Goal: Navigation & Orientation: Understand site structure

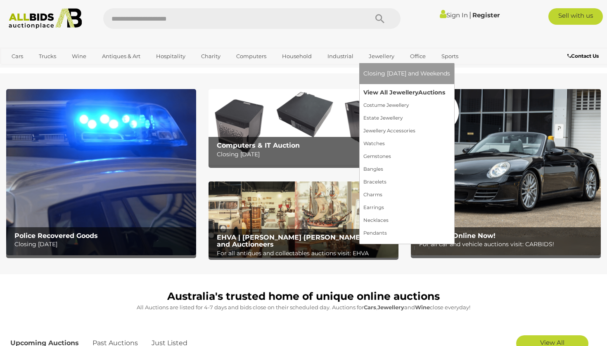
click at [386, 92] on link "View All Jewellery Auctions" at bounding box center [406, 92] width 87 height 13
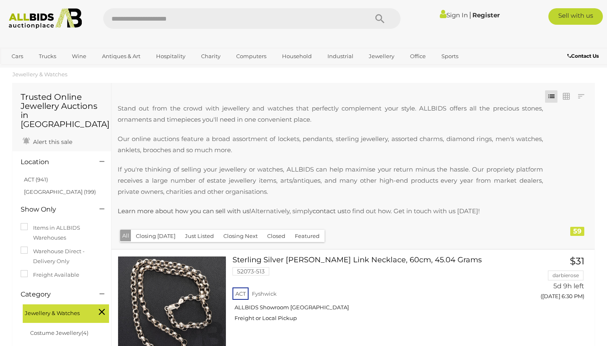
scroll to position [12, 0]
click at [31, 189] on link "[GEOGRAPHIC_DATA] (199)" at bounding box center [60, 192] width 72 height 7
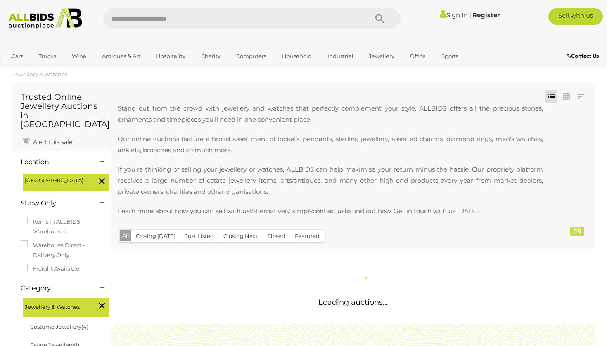
scroll to position [0, 0]
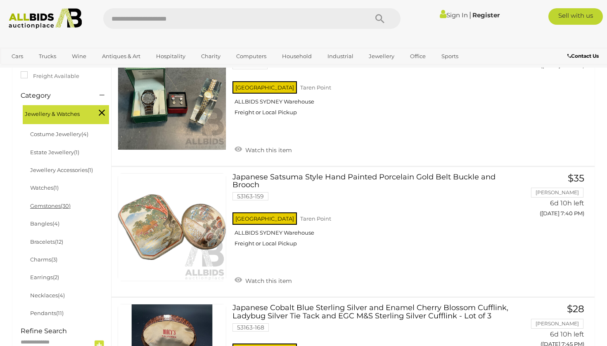
scroll to position [227, 0]
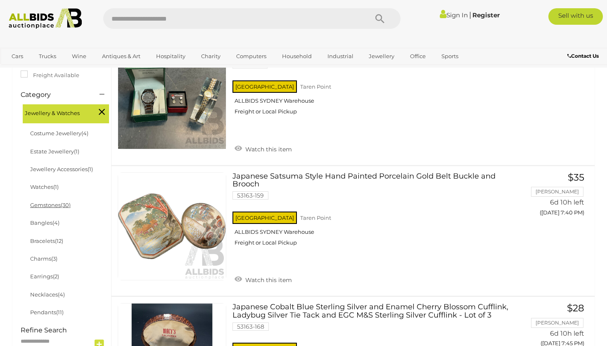
click at [53, 202] on link "Gemstones (30)" at bounding box center [50, 205] width 40 height 7
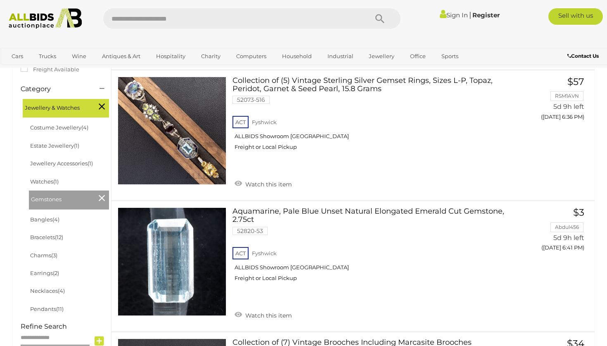
scroll to position [193, 0]
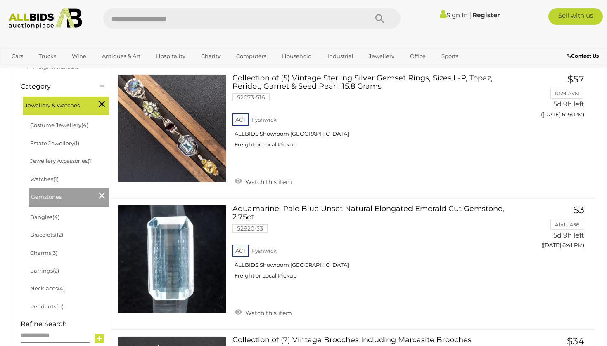
click at [47, 286] on link "Necklaces (4)" at bounding box center [47, 288] width 35 height 7
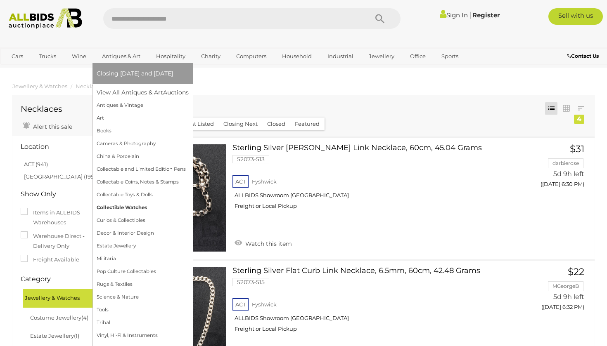
click at [130, 211] on link "Collectible Watches" at bounding box center [143, 207] width 92 height 13
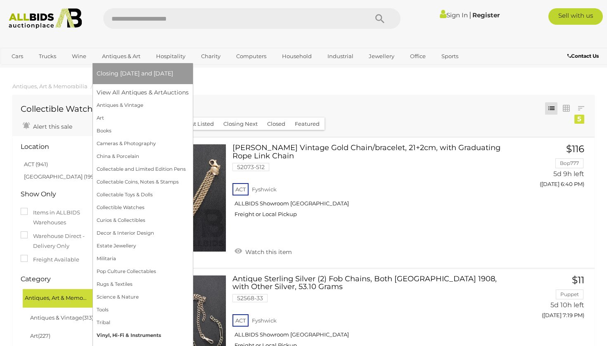
click at [144, 333] on link "Vinyl, Hi-Fi & Instruments" at bounding box center [143, 335] width 92 height 13
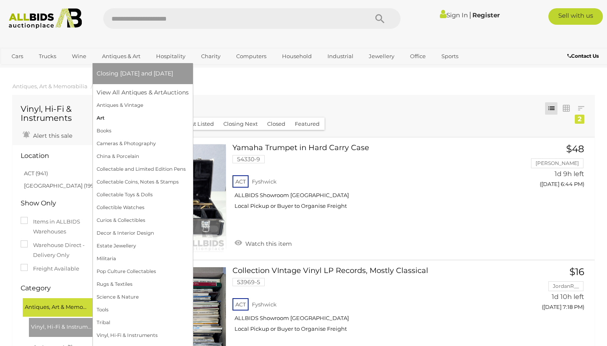
click at [113, 118] on link "Art" at bounding box center [143, 118] width 92 height 13
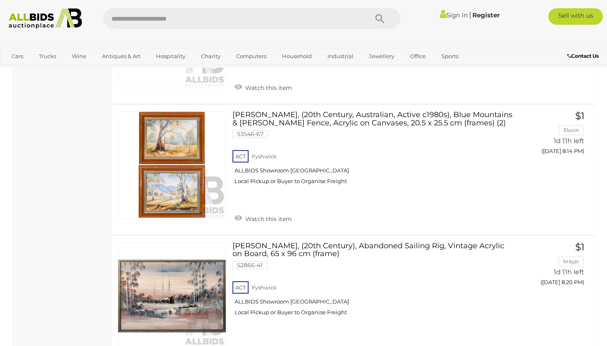
scroll to position [2878, 0]
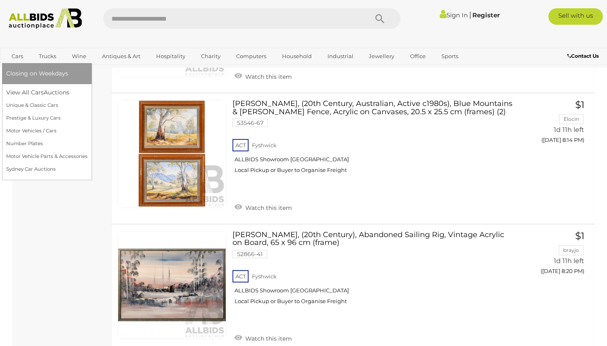
click at [17, 59] on link "Cars" at bounding box center [17, 57] width 22 height 14
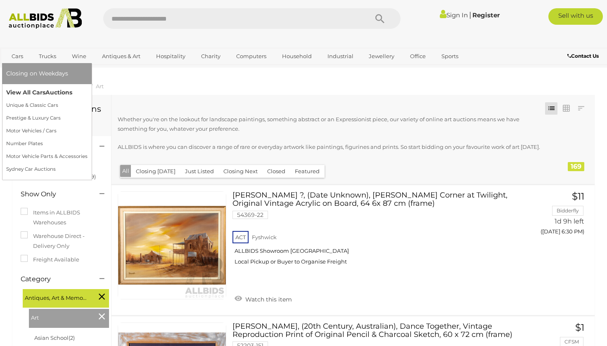
click at [27, 91] on link "View All Cars Auctions" at bounding box center [46, 92] width 81 height 13
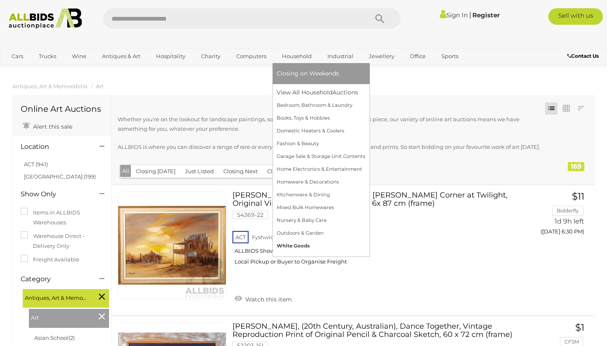
click at [306, 245] on link "White Goods" at bounding box center [321, 246] width 89 height 13
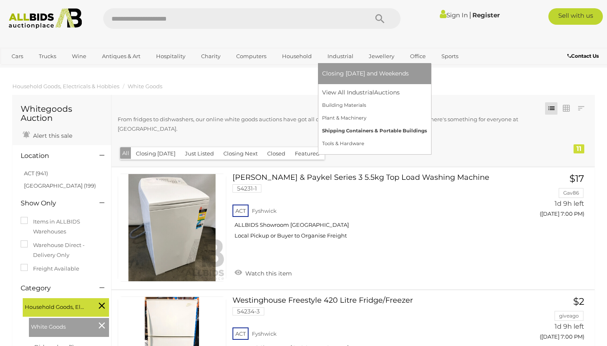
click at [340, 127] on link "Shipping Containers & Portable Buildings" at bounding box center [374, 131] width 105 height 13
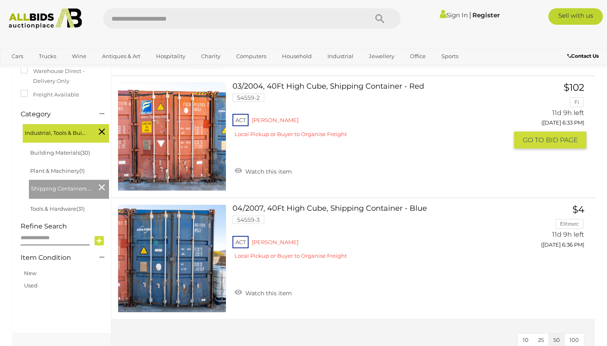
scroll to position [183, 0]
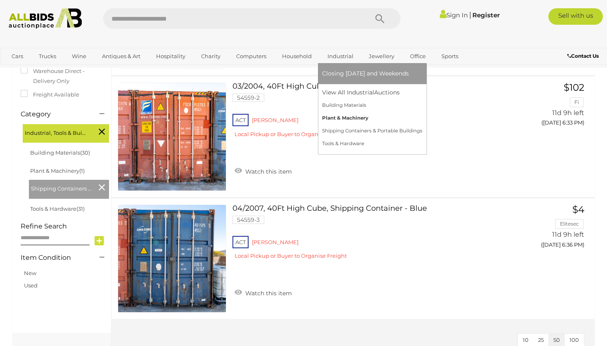
click at [339, 116] on link "Plant & Machinery" at bounding box center [372, 118] width 100 height 13
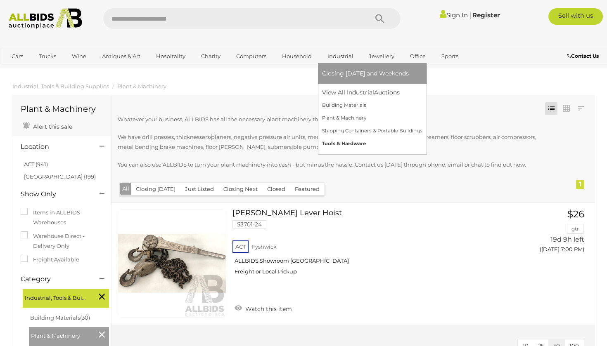
click at [343, 144] on link "Tools & Hardware" at bounding box center [372, 143] width 100 height 13
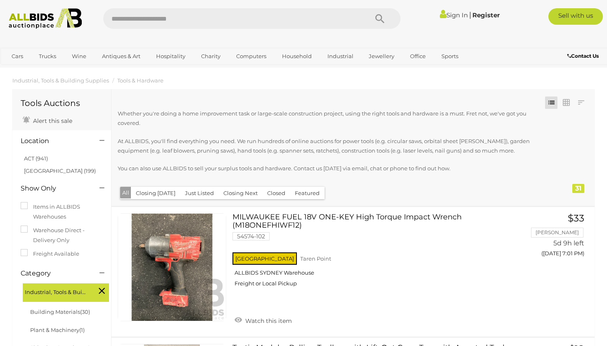
scroll to position [5, 0]
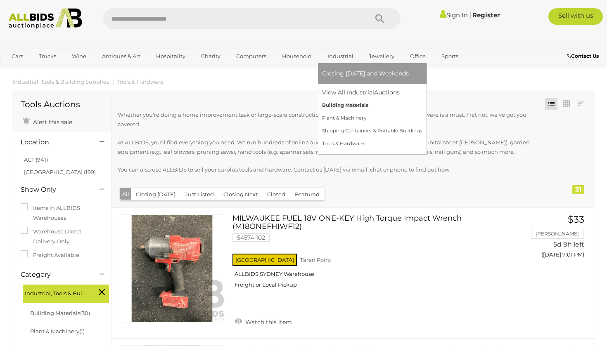
click at [340, 103] on link "Building Materials" at bounding box center [372, 105] width 100 height 13
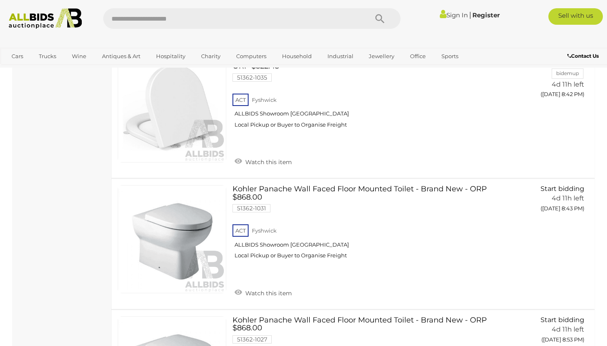
scroll to position [2131, 0]
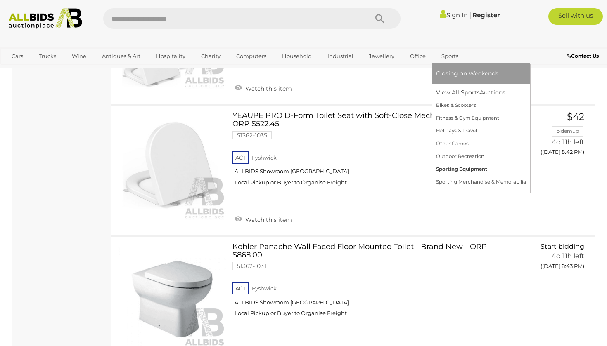
click at [454, 169] on link "Sporting Equipment" at bounding box center [481, 169] width 90 height 13
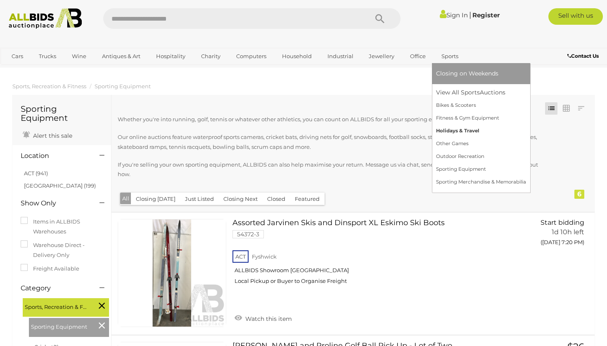
click at [454, 126] on link "Holidays & Travel" at bounding box center [481, 131] width 90 height 13
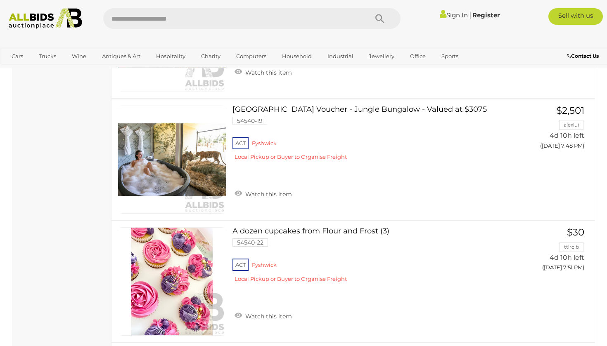
scroll to position [1090, 0]
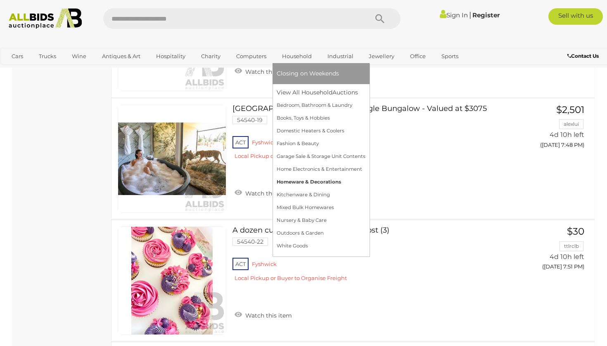
click at [325, 183] on link "Homeware & Decorations" at bounding box center [321, 182] width 89 height 13
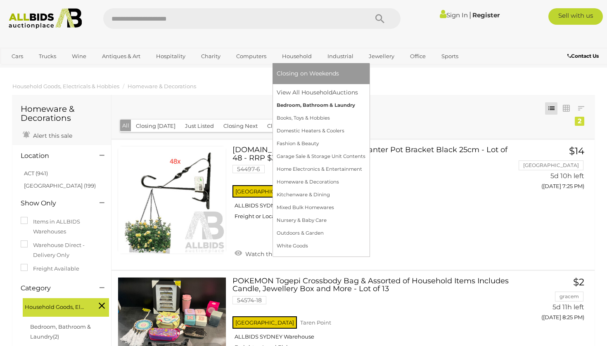
click at [328, 106] on link "Bedroom, Bathroom & Laundry" at bounding box center [321, 105] width 89 height 13
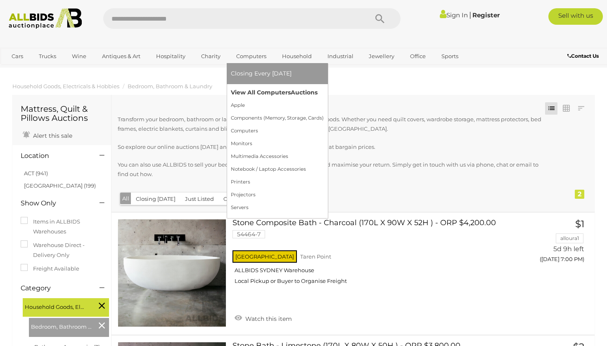
click at [263, 93] on link "View All Computers Auctions" at bounding box center [277, 92] width 93 height 13
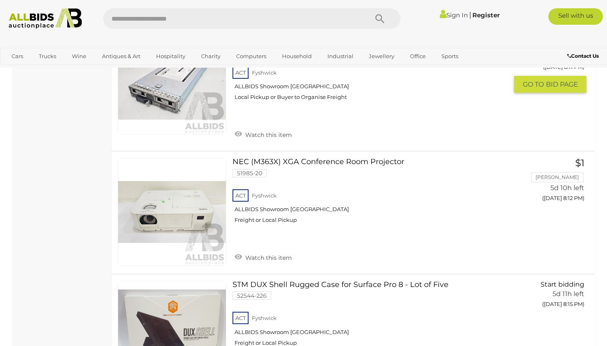
scroll to position [5898, 0]
